Goal: Task Accomplishment & Management: Use online tool/utility

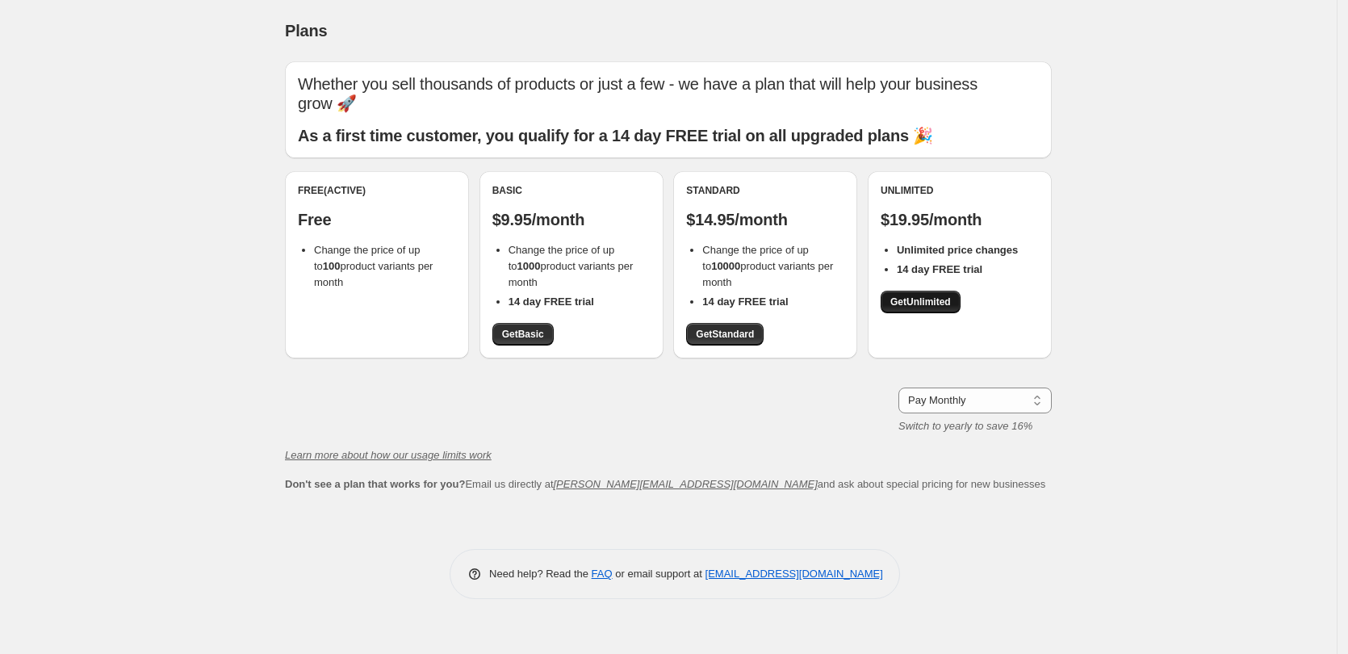
click at [930, 304] on span "Get Unlimited" at bounding box center [921, 302] width 61 height 13
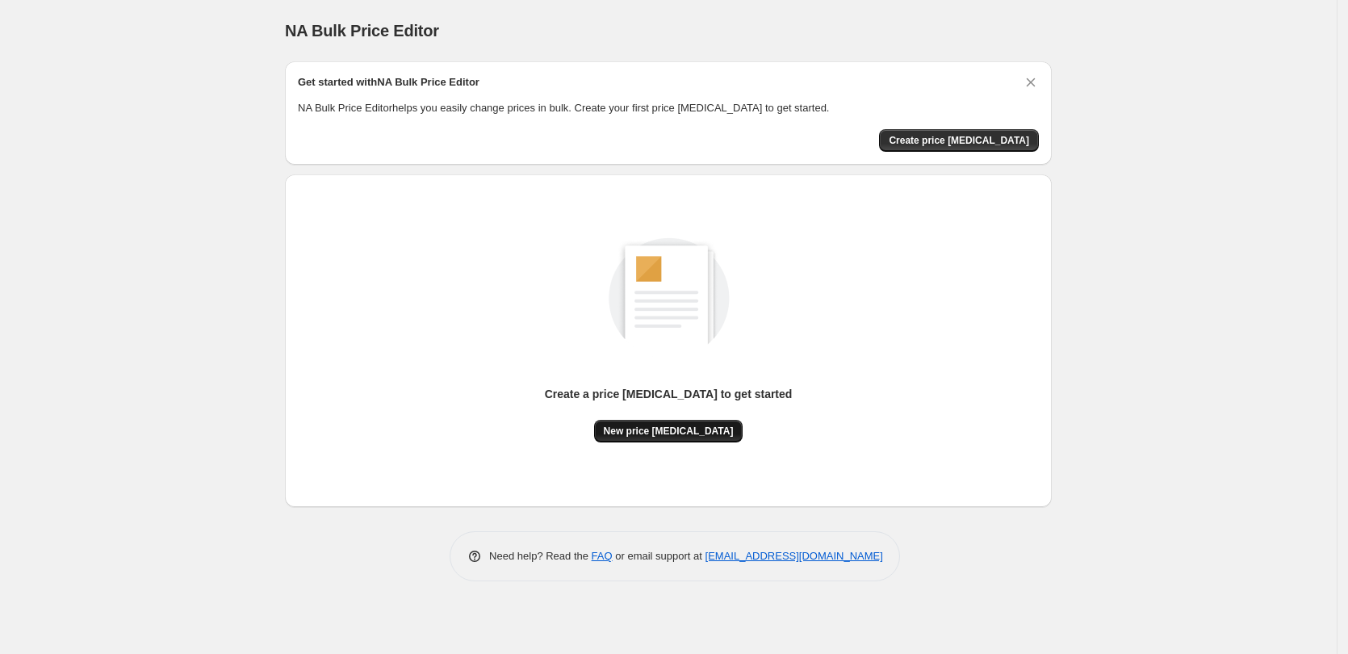
click at [673, 434] on span "New price change job" at bounding box center [669, 431] width 130 height 13
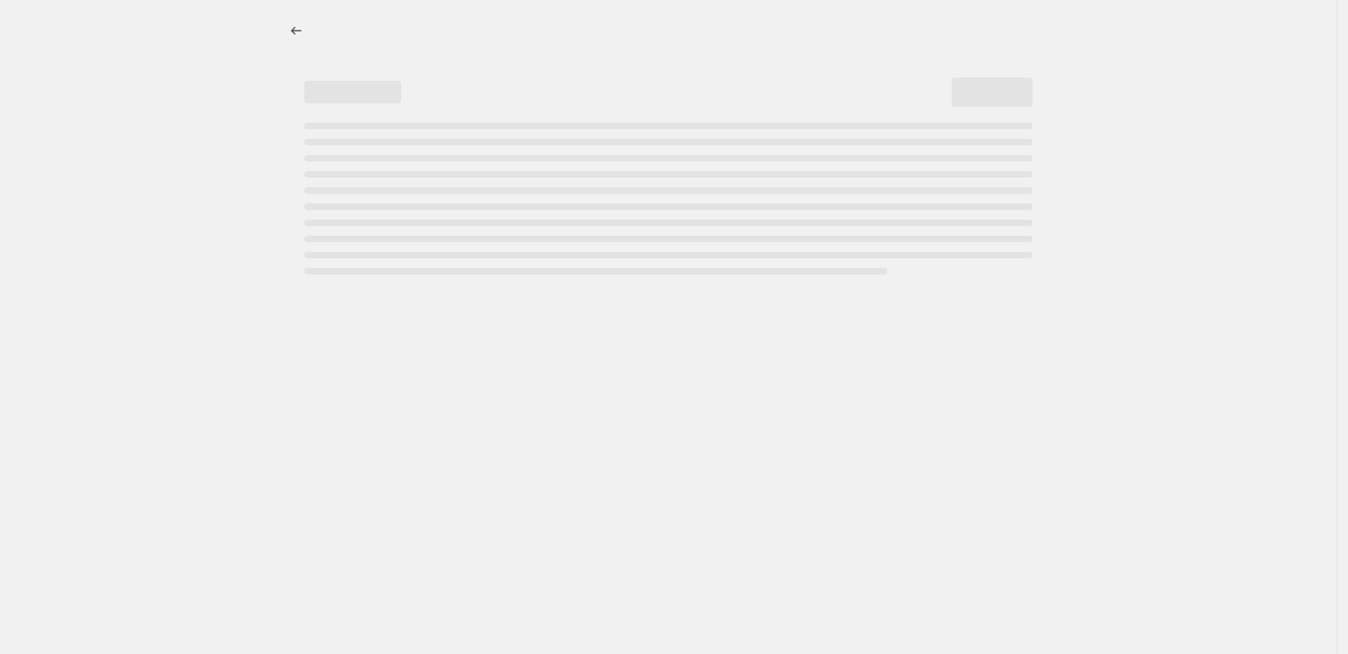
select select "percentage"
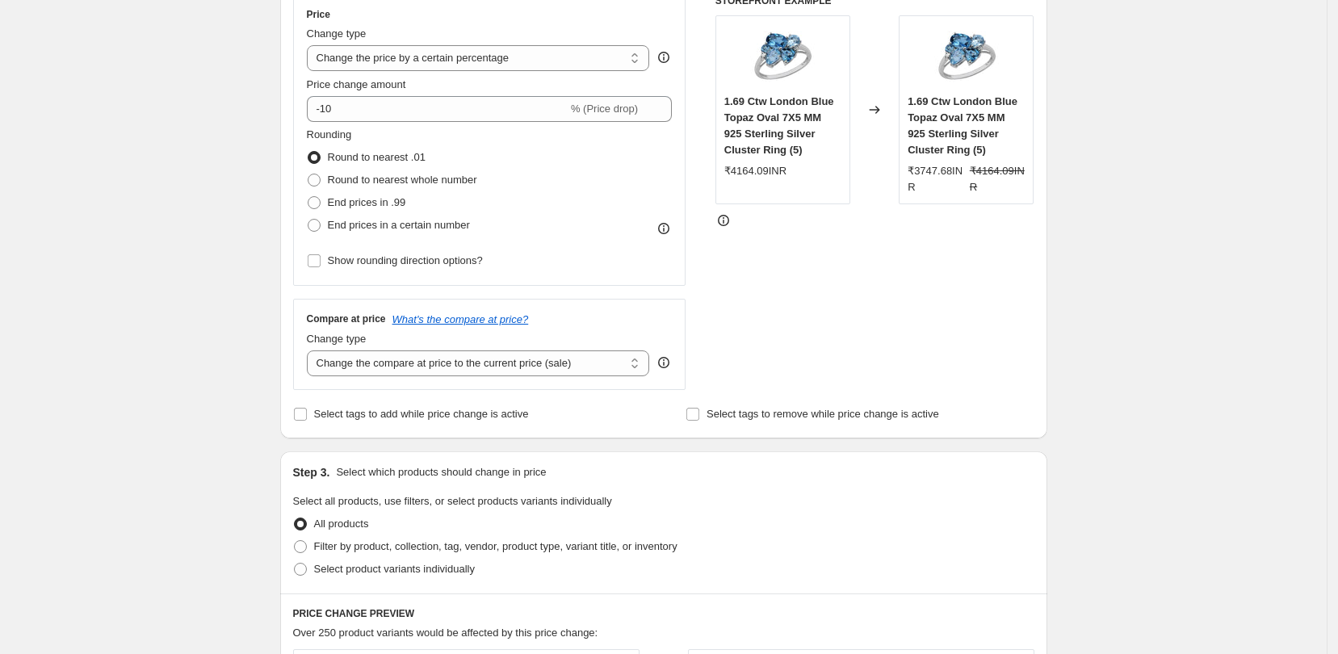
scroll to position [101, 0]
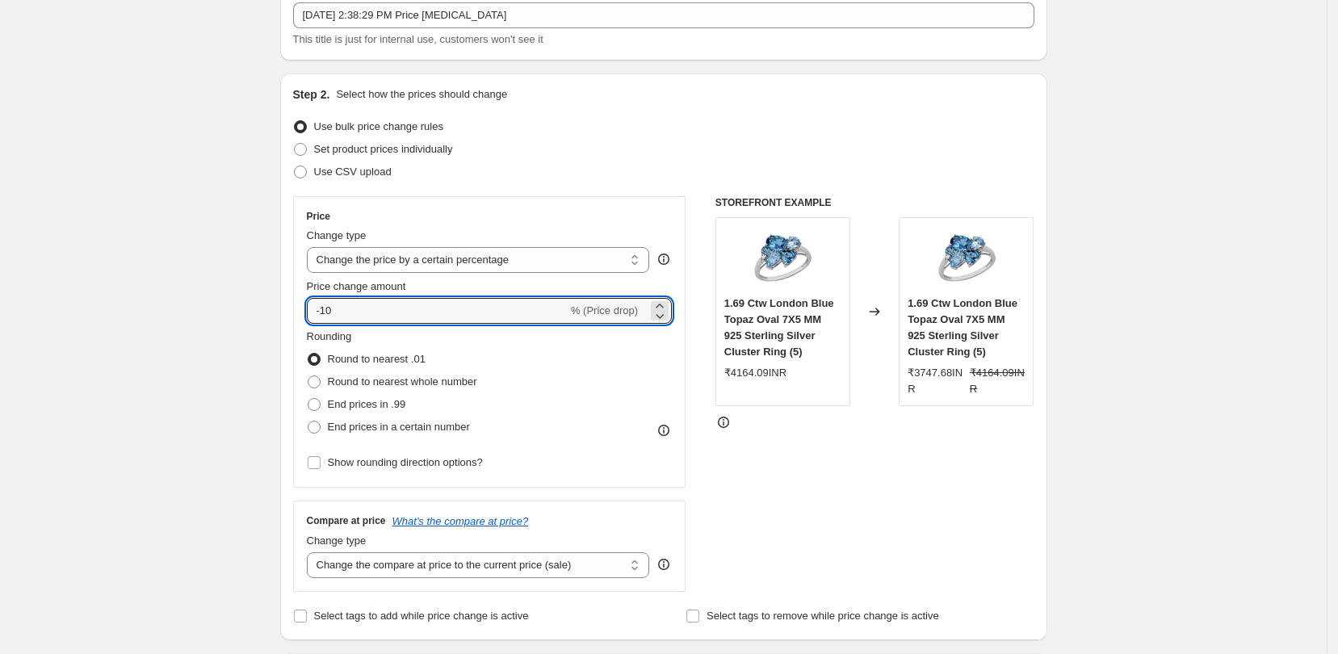
drag, startPoint x: 343, startPoint y: 315, endPoint x: 294, endPoint y: 307, distance: 49.9
click at [294, 307] on div "Step 2. Select how the prices should change Use bulk price change rules Set pro…" at bounding box center [663, 356] width 767 height 567
type input "80"
click at [625, 267] on select "Change the price to a certain amount Change the price by a certain amount Chang…" at bounding box center [478, 260] width 343 height 26
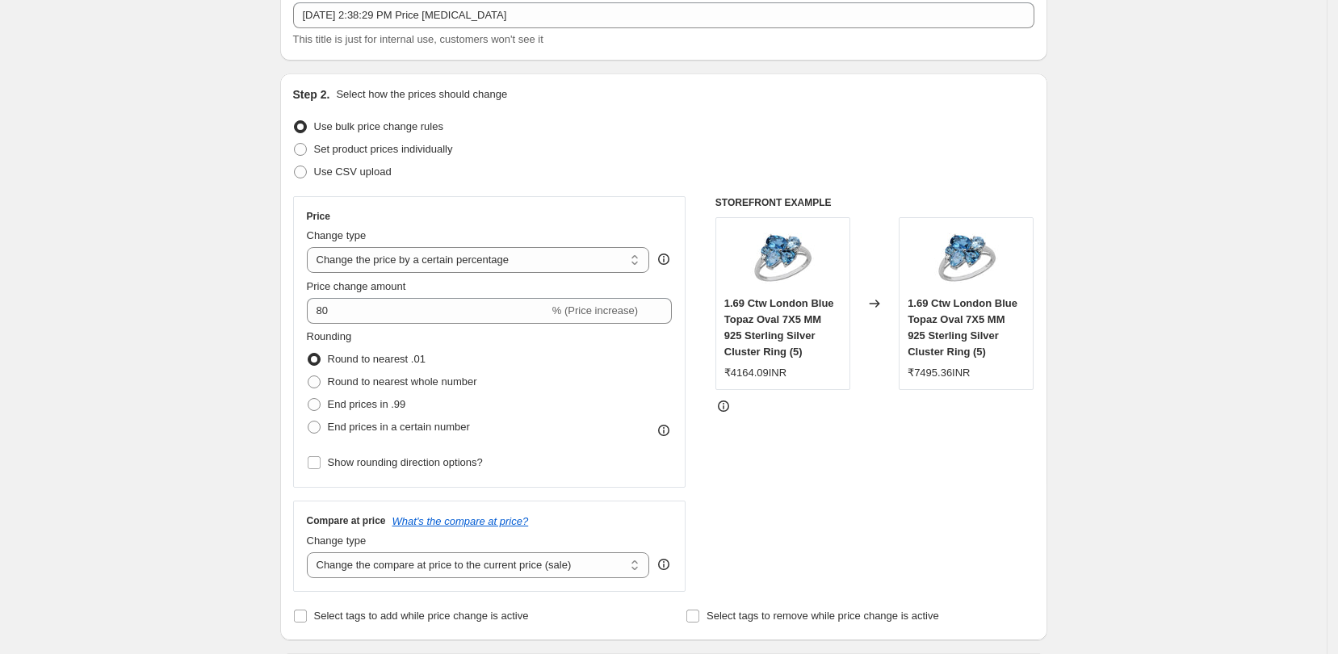
select select "to"
click at [312, 247] on select "Change the price to a certain amount Change the price by a certain amount Chang…" at bounding box center [478, 260] width 343 height 26
type input "80.00"
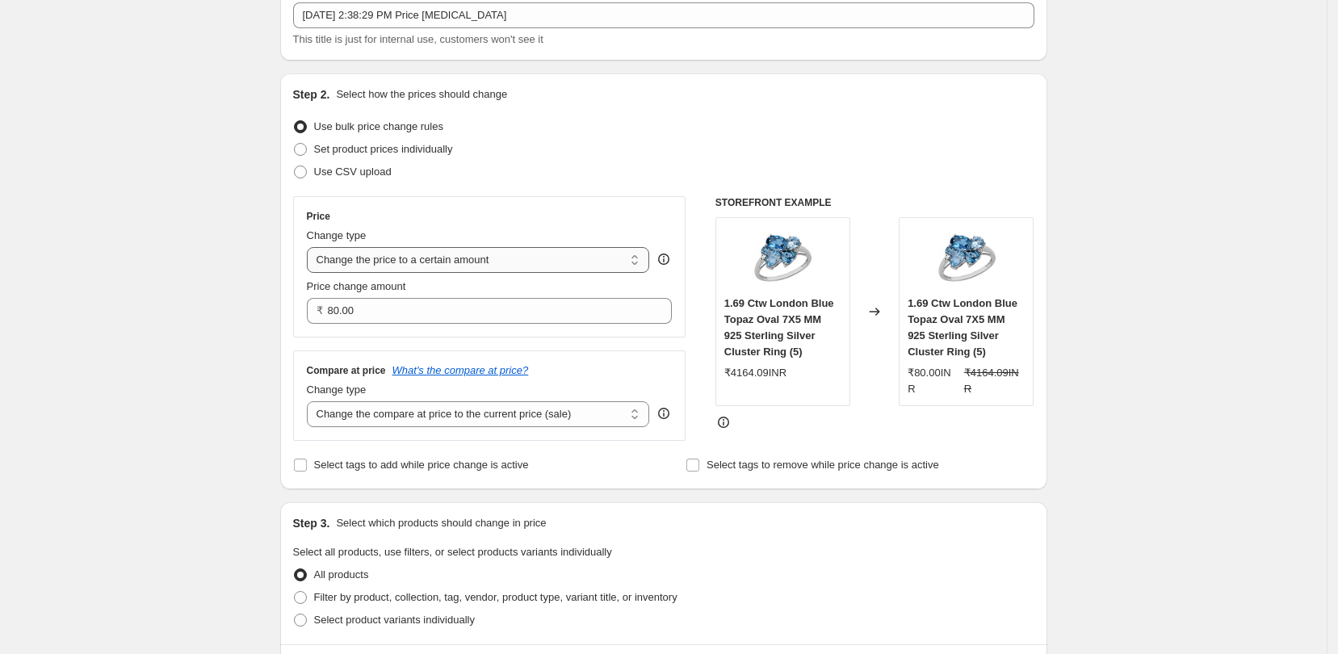
click at [639, 259] on select "Change the price to a certain amount Change the price by a certain amount Chang…" at bounding box center [478, 260] width 343 height 26
select select "percentage"
click at [312, 247] on select "Change the price to a certain amount Change the price by a certain amount Chang…" at bounding box center [478, 260] width 343 height 26
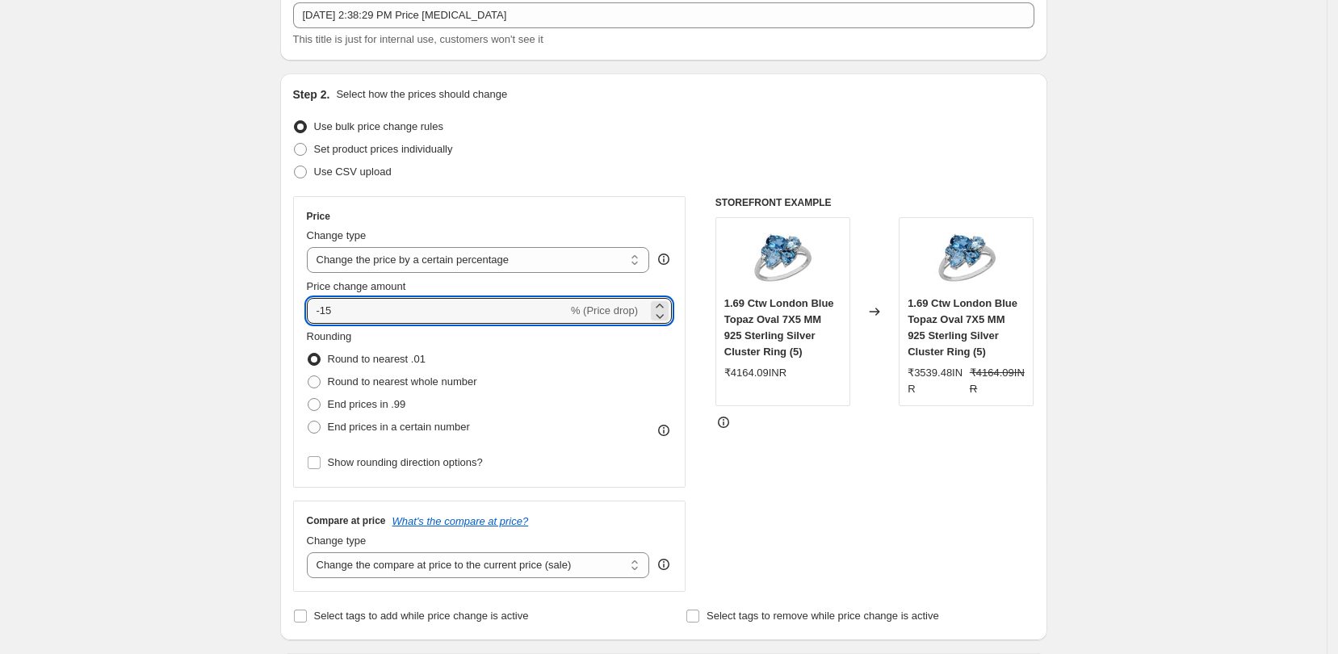
drag, startPoint x: 349, startPoint y: 304, endPoint x: 265, endPoint y: 304, distance: 84.0
type input "80"
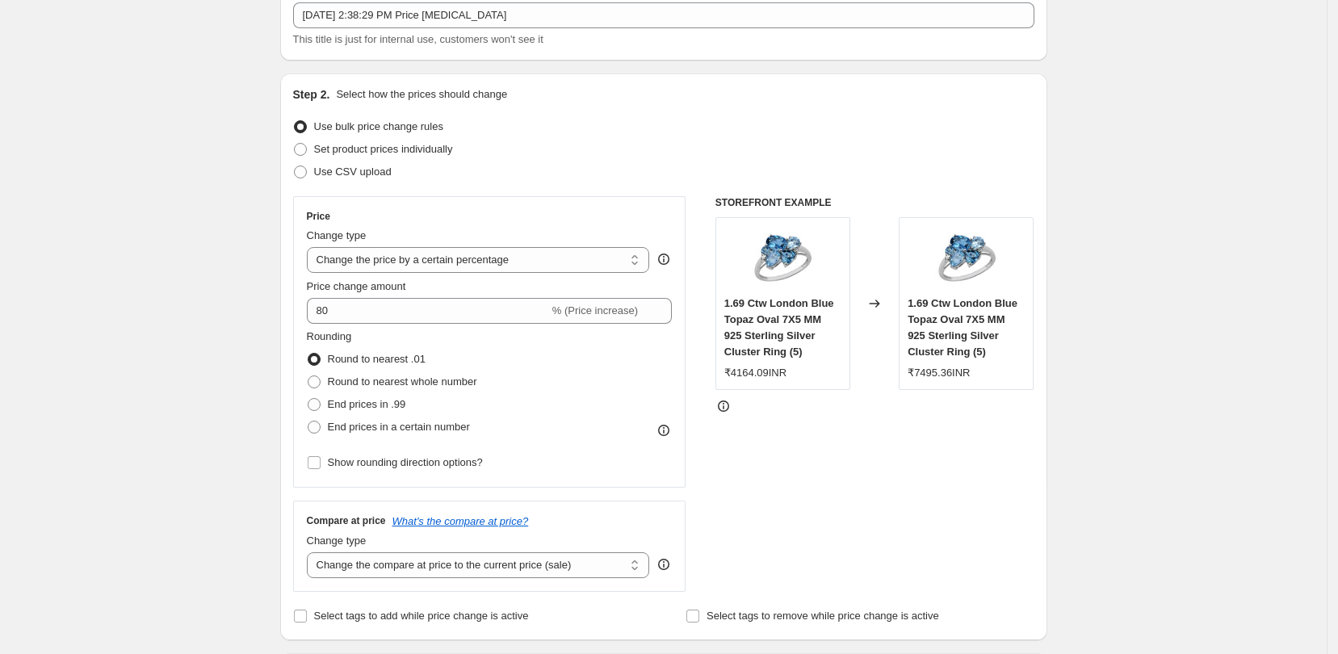
click at [318, 427] on span at bounding box center [314, 427] width 13 height 13
click at [308, 421] on input "End prices in a certain number" at bounding box center [308, 421] width 1 height 1
radio input "true"
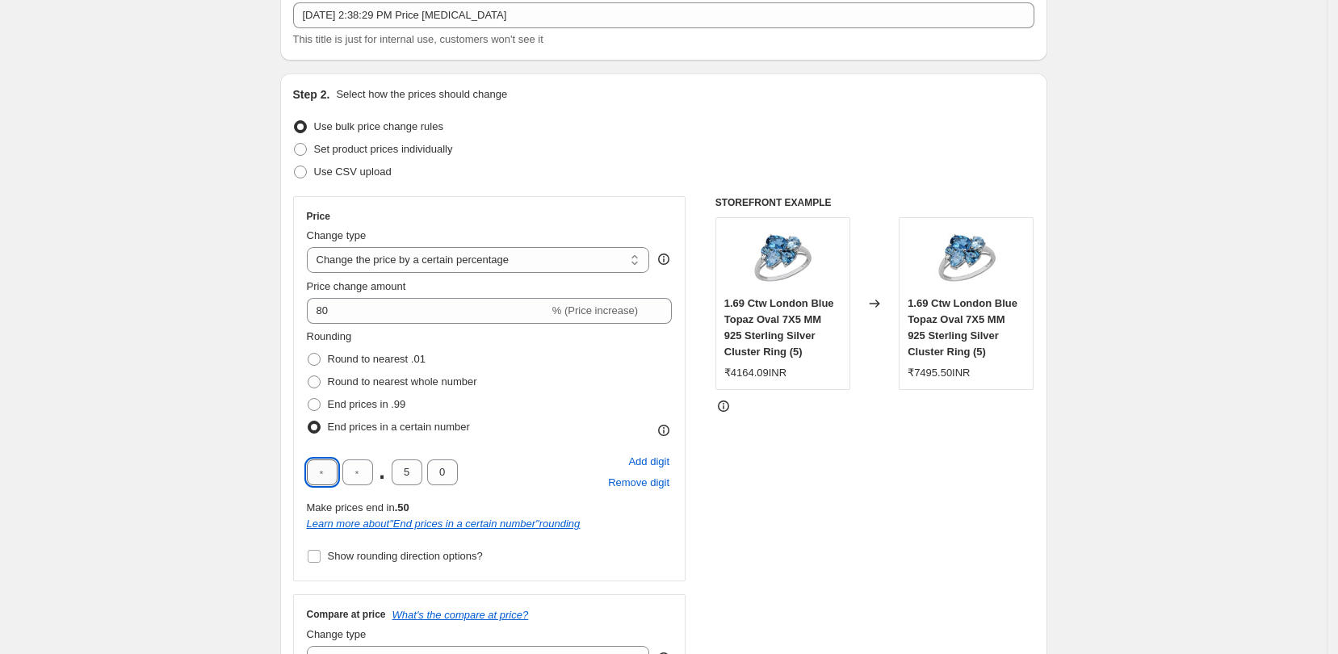
click at [329, 474] on input "text" at bounding box center [322, 472] width 31 height 26
type input "9"
type input "0"
click at [796, 461] on div "STOREFRONT EXAMPLE 1.69 Ctw London Blue Topaz Oval 7X5 MM 925 Sterling Silver C…" at bounding box center [874, 440] width 319 height 489
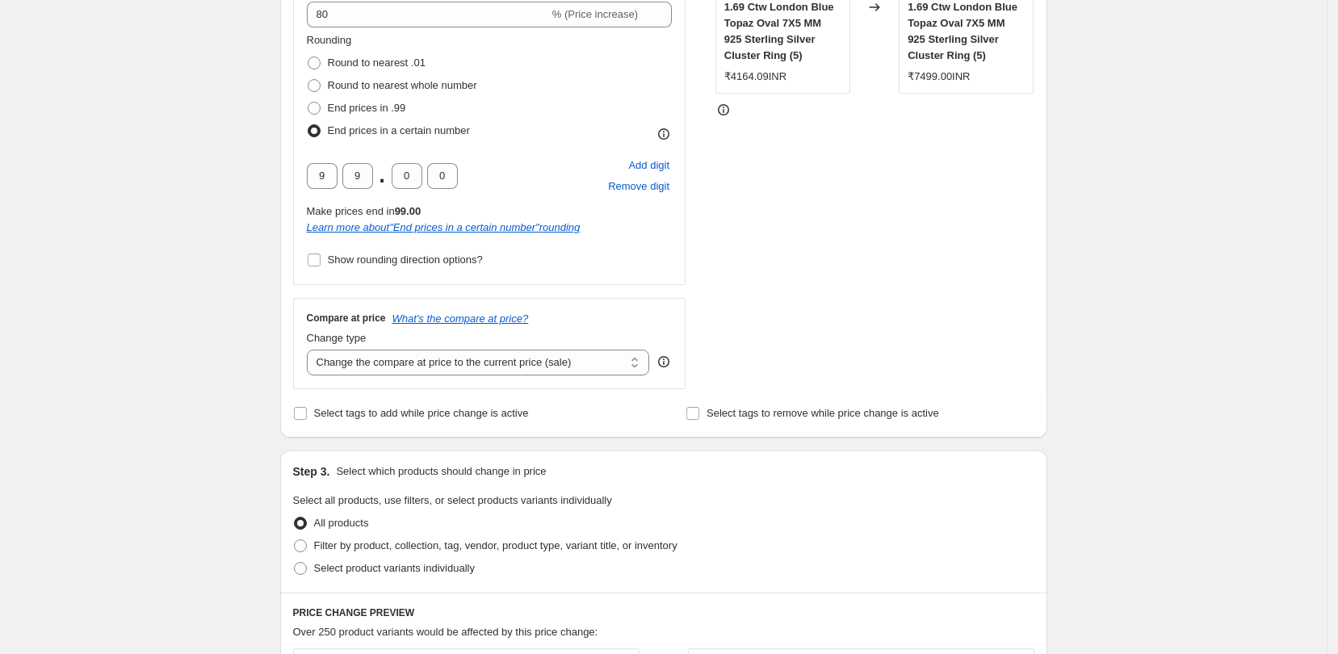
scroll to position [404, 0]
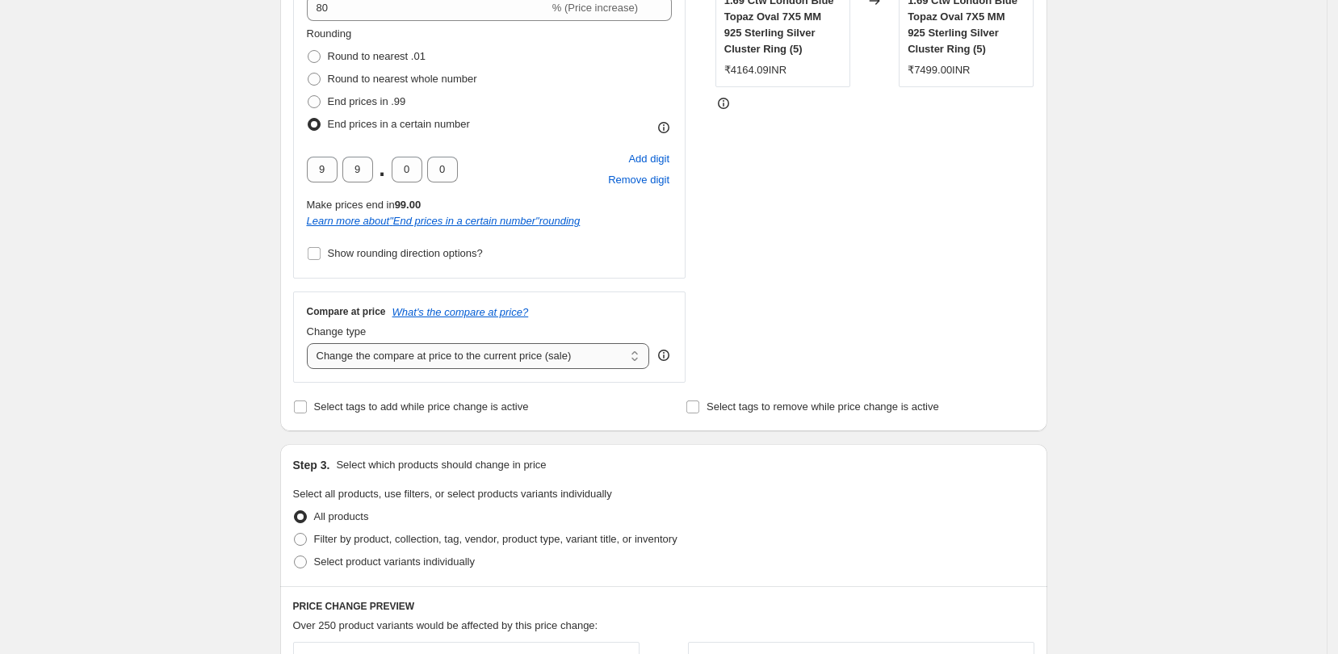
click at [635, 361] on select "Change the compare at price to the current price (sale) Change the compare at p…" at bounding box center [478, 356] width 343 height 26
select select "no_change"
click at [312, 343] on select "Change the compare at price to the current price (sale) Change the compare at p…" at bounding box center [478, 356] width 343 height 26
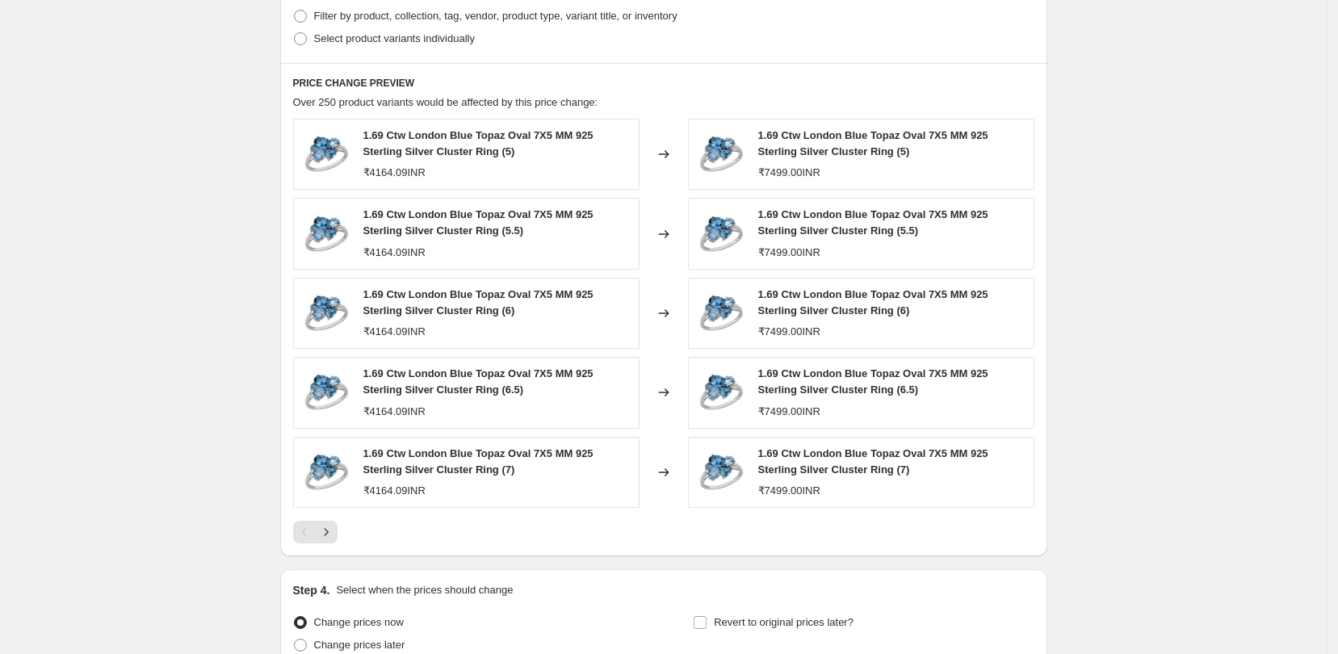
scroll to position [1080, 0]
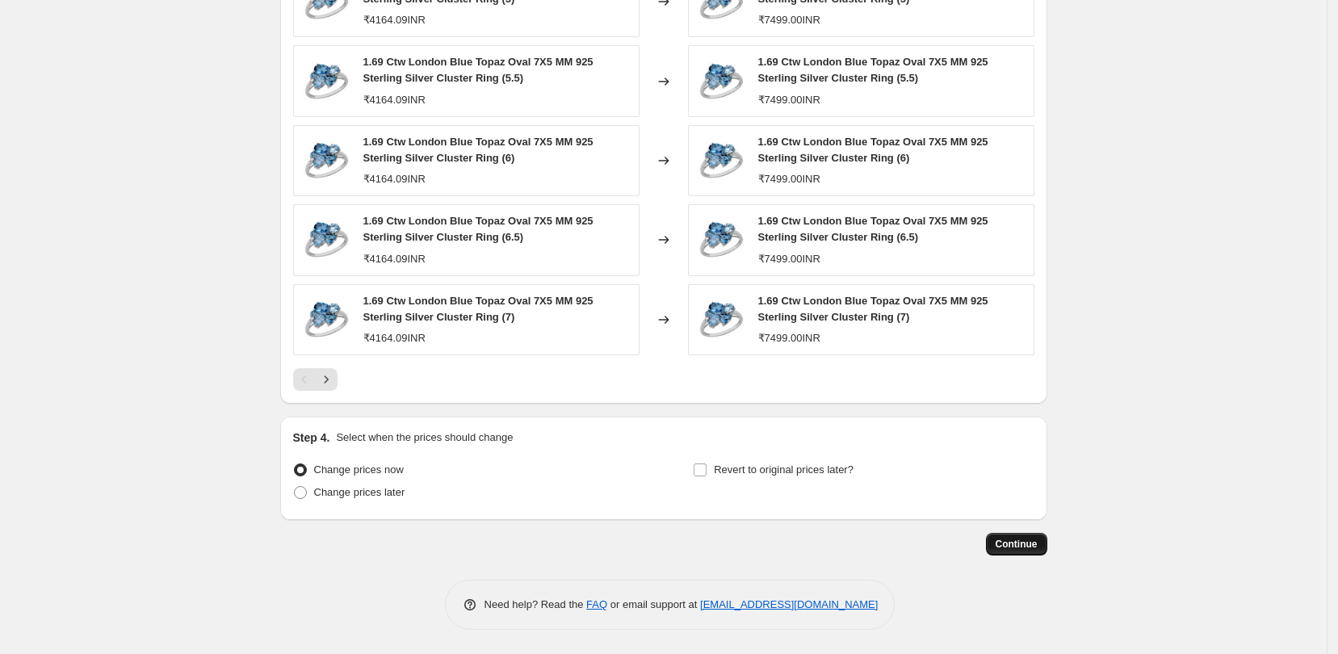
click at [1009, 541] on span "Continue" at bounding box center [1017, 544] width 42 height 13
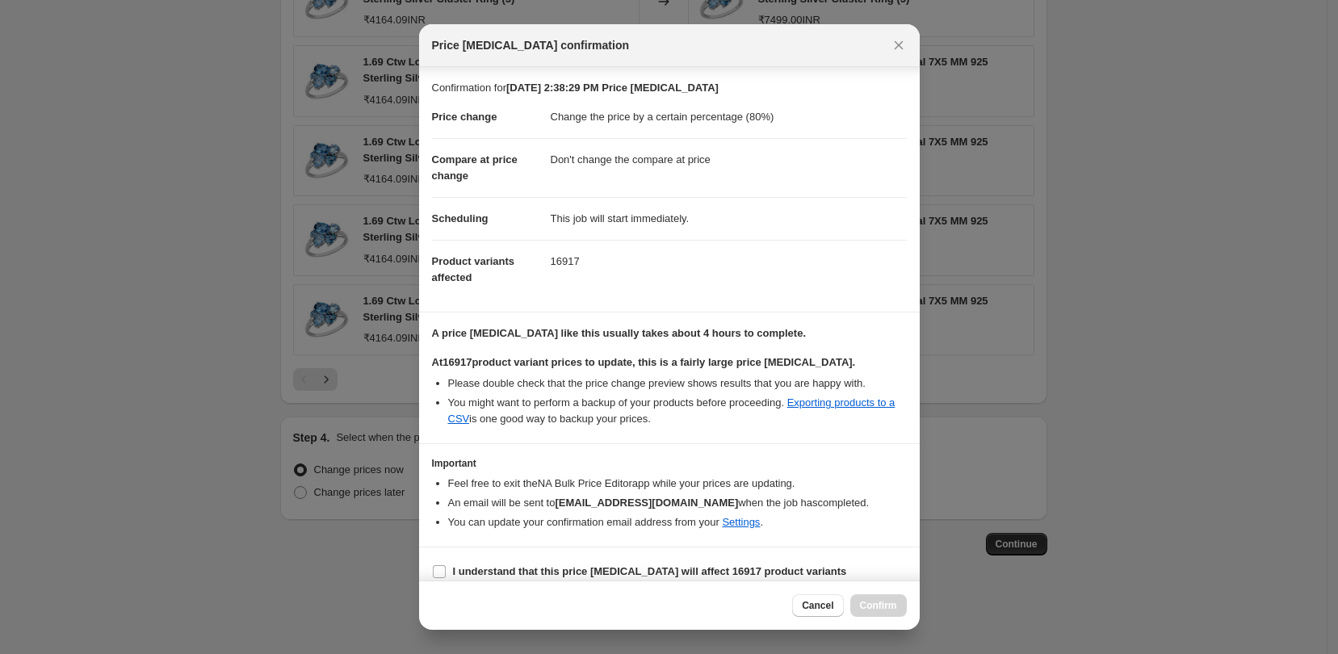
scroll to position [31, 0]
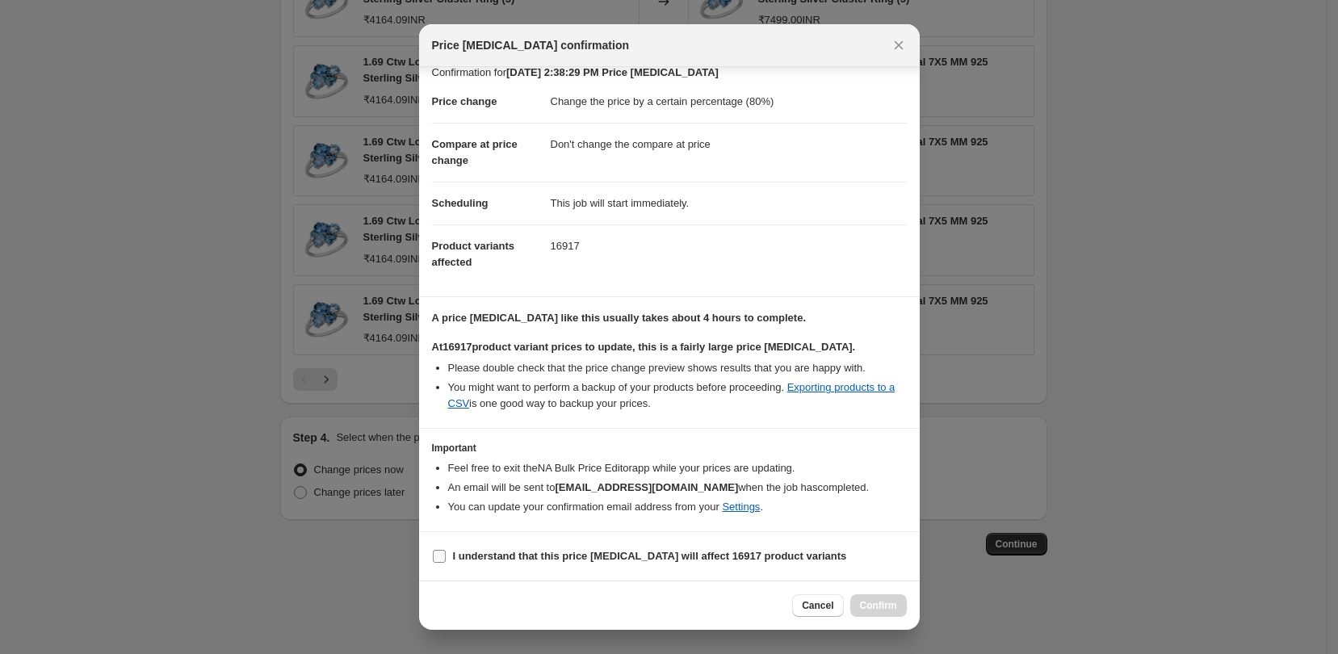
click at [442, 558] on input "I understand that this price change job will affect 16917 product variants" at bounding box center [439, 556] width 13 height 13
checkbox input "true"
click at [887, 602] on span "Confirm" at bounding box center [878, 605] width 37 height 13
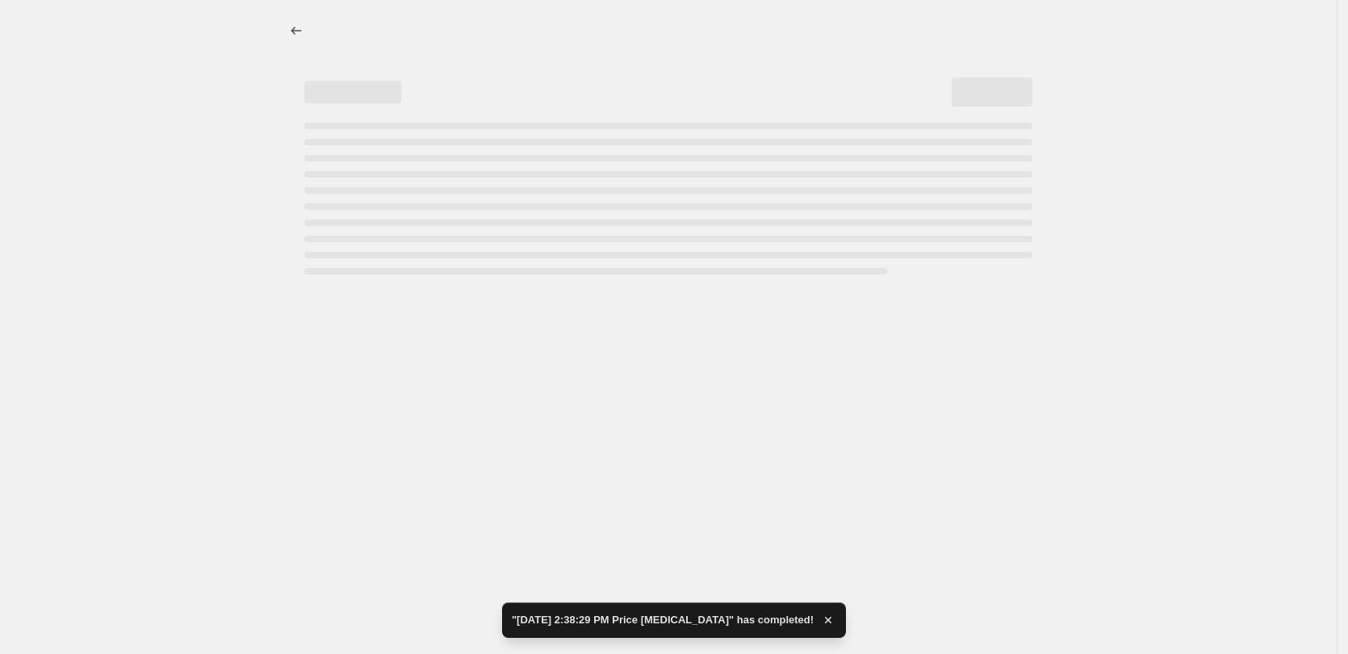
select select "percentage"
select select "no_change"
